Goal: Information Seeking & Learning: Learn about a topic

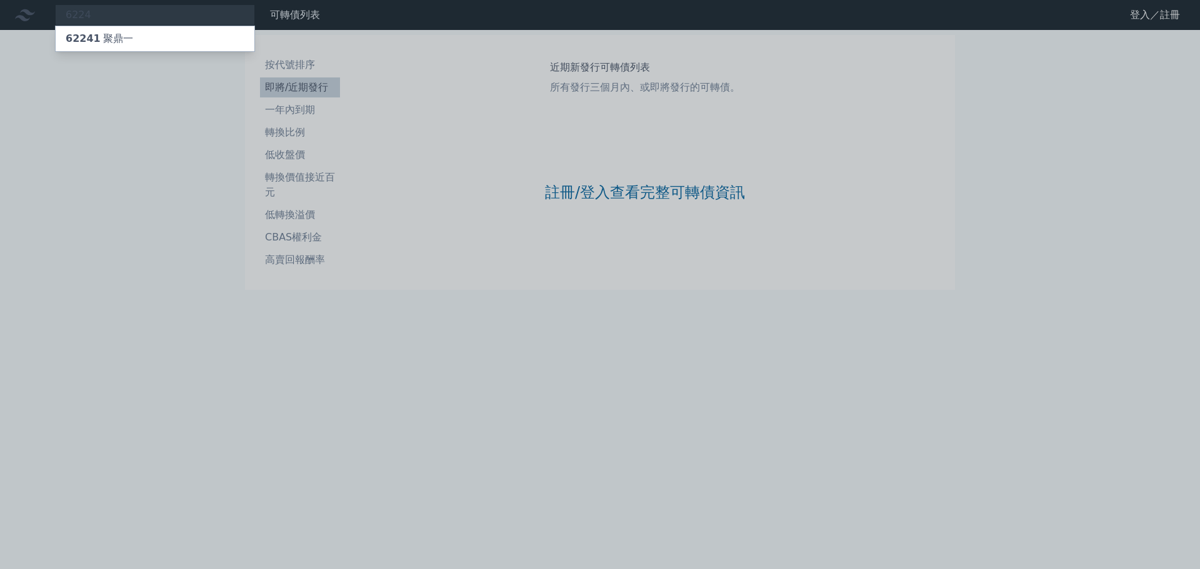
type input "6224"
click at [122, 36] on div "62241 聚鼎一" at bounding box center [100, 38] width 68 height 15
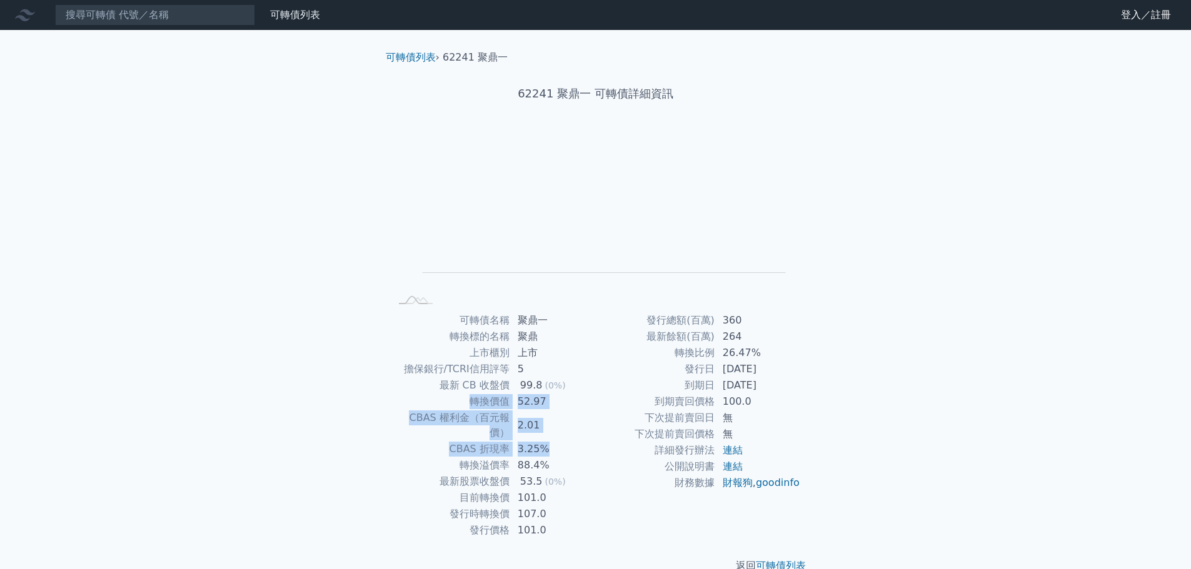
drag, startPoint x: 474, startPoint y: 404, endPoint x: 527, endPoint y: 439, distance: 63.1
click at [542, 431] on tbody "可轉債名稱 聚鼎一 轉換標的名稱 聚鼎 上市櫃別 上市 擔保銀行/TCRI信用評等 5 最新 CB 收盤價 99.8 (0%) 轉換價值 52.97 CBAS…" at bounding box center [493, 426] width 205 height 226
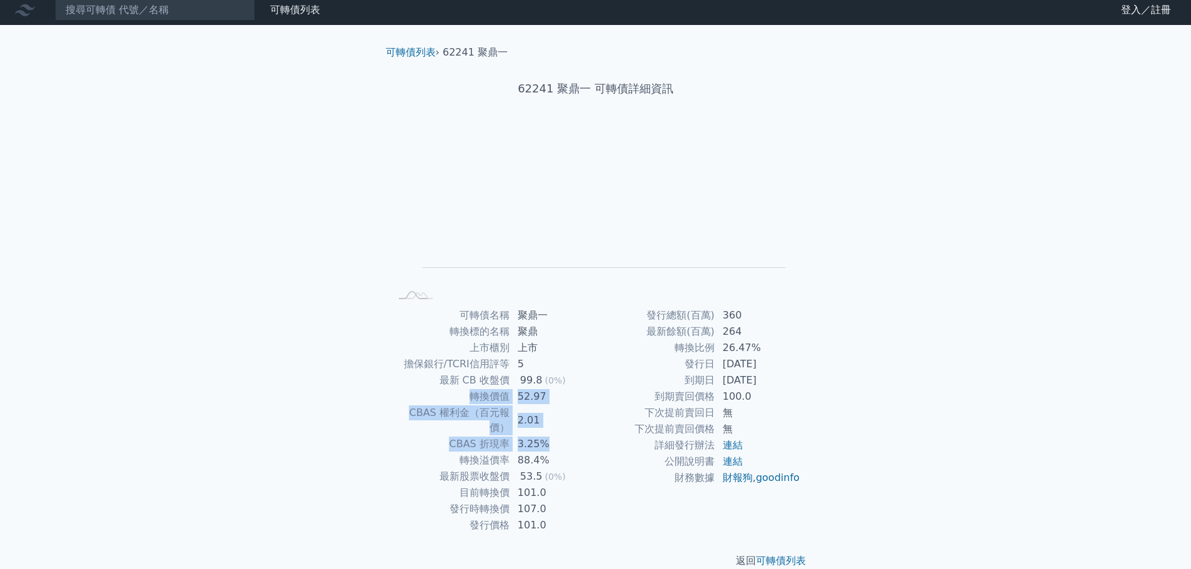
scroll to position [9, 0]
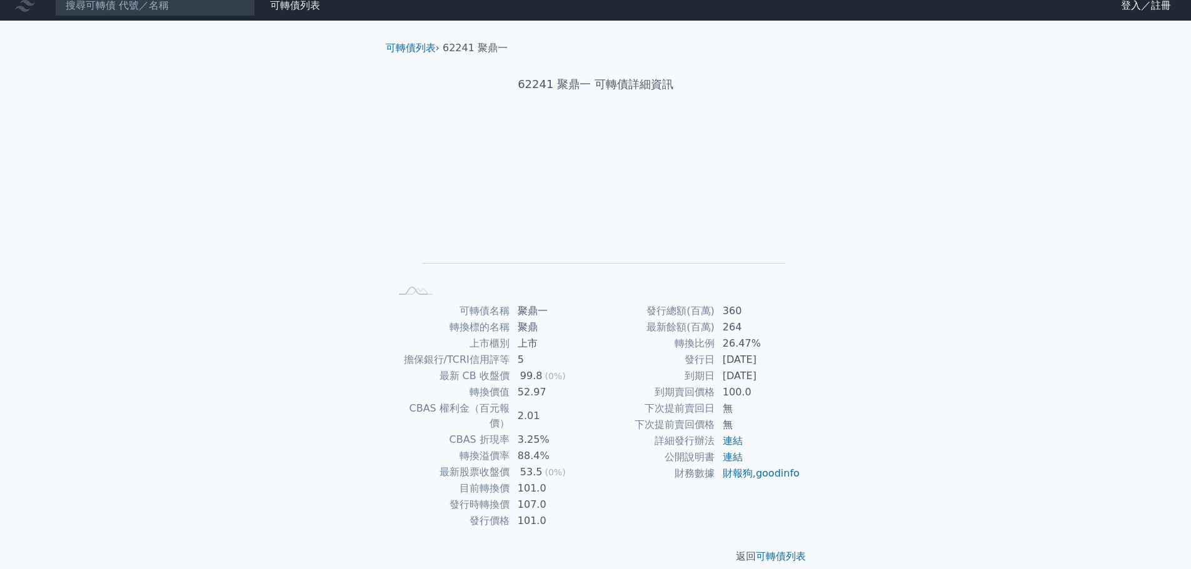
click at [481, 333] on td "轉換標的名稱" at bounding box center [450, 327] width 119 height 16
drag, startPoint x: 687, startPoint y: 359, endPoint x: 731, endPoint y: 376, distance: 47.7
click at [731, 376] on tbody "發行總額(百萬) 360 最新餘額(百萬) 264 轉換比例 26.47% 發行日 [DATE] 到期日 [DATE] 到期賣回價格 100.0 下次提前賣回…" at bounding box center [698, 392] width 205 height 179
click at [708, 392] on td "到期賣回價格" at bounding box center [655, 392] width 119 height 16
drag, startPoint x: 643, startPoint y: 388, endPoint x: 704, endPoint y: 411, distance: 64.7
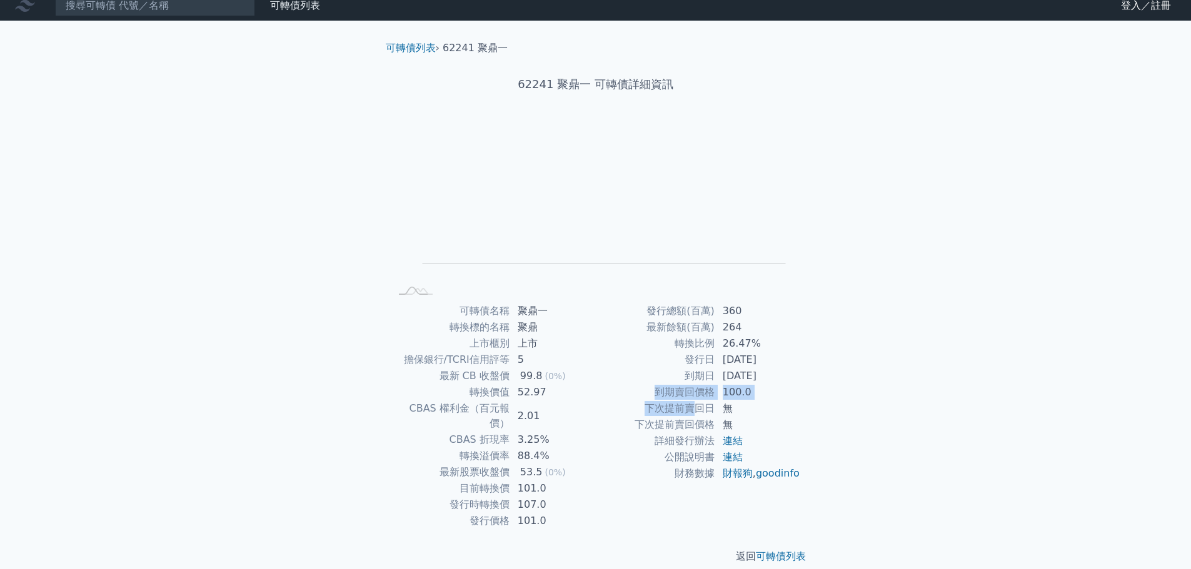
click at [703, 410] on tbody "發行總額(百萬) 360 最新餘額(百萬) 264 轉換比例 26.47% 發行日 [DATE] 到期日 [DATE] 到期賣回價格 100.0 下次提前賣回…" at bounding box center [698, 392] width 205 height 179
click at [675, 366] on td "發行日" at bounding box center [655, 360] width 119 height 16
drag, startPoint x: 141, startPoint y: 8, endPoint x: 136, endPoint y: 13, distance: 6.6
click at [139, 9] on input at bounding box center [155, 5] width 200 height 21
